Goal: Information Seeking & Learning: Learn about a topic

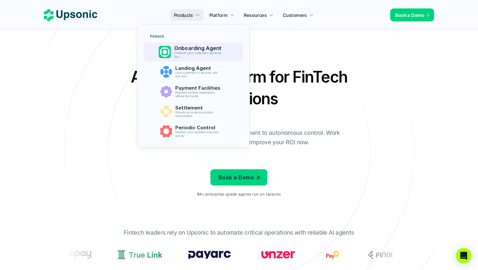
click at [189, 56] on p "Onboard your customers lightning fast" at bounding box center [199, 54] width 50 height 7
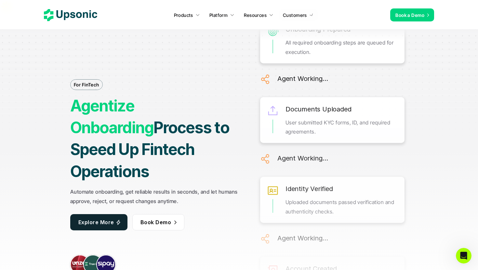
click at [79, 12] on icon at bounding box center [70, 15] width 53 height 12
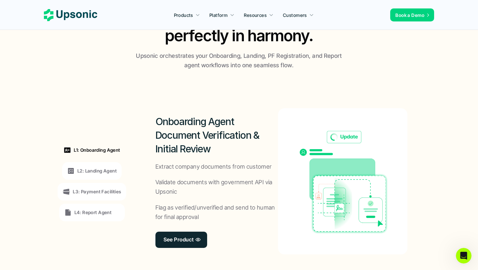
scroll to position [454, 0]
click at [108, 167] on p "L2: Landing Agent" at bounding box center [96, 170] width 39 height 7
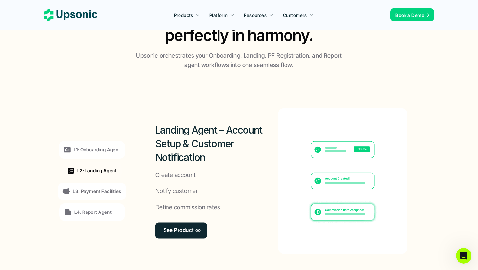
click at [102, 188] on p "L3: Payment Facilities" at bounding box center [97, 191] width 48 height 7
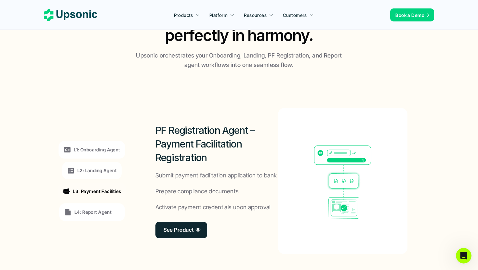
click at [97, 204] on div "L4: Report Agent" at bounding box center [92, 213] width 66 height 18
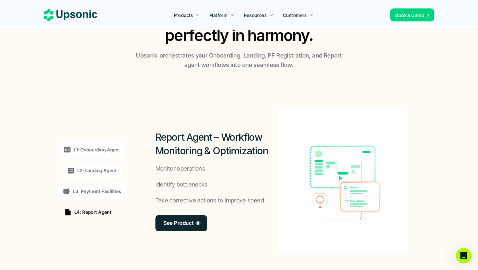
click at [100, 167] on div "L1: Onboarding Agent L2: Landing Agent L3: Payment Facilities L4: Report Agent" at bounding box center [91, 181] width 89 height 176
click at [100, 167] on p "L2: Landing Agent" at bounding box center [96, 170] width 39 height 7
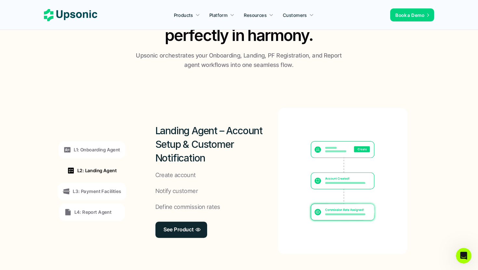
click at [101, 146] on p "L1: Onboarding Agent" at bounding box center [97, 149] width 46 height 7
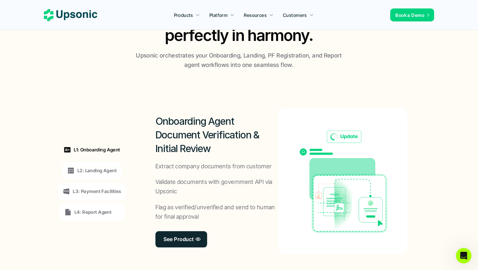
click at [92, 164] on div "L2: Landing Agent" at bounding box center [91, 171] width 59 height 18
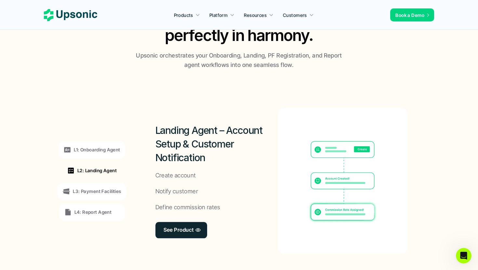
click at [92, 183] on div "L3: Payment Facilities" at bounding box center [92, 192] width 68 height 18
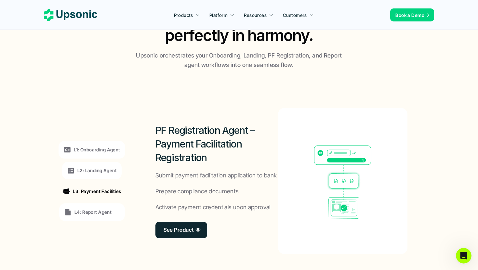
click at [92, 209] on p "L4: Report Agent" at bounding box center [92, 212] width 37 height 7
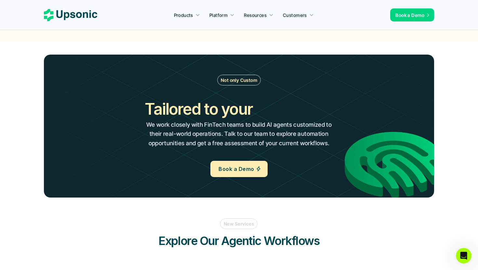
scroll to position [720, 0]
